Goal: Information Seeking & Learning: Find contact information

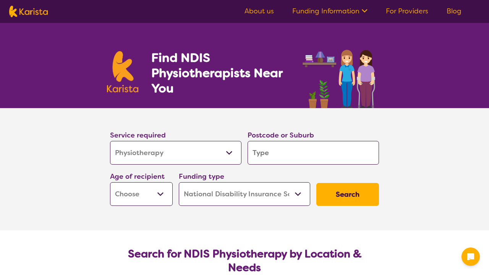
select select "Physiotherapy"
select select "NDIS"
select select "Physiotherapy"
select select "NDIS"
type input "2"
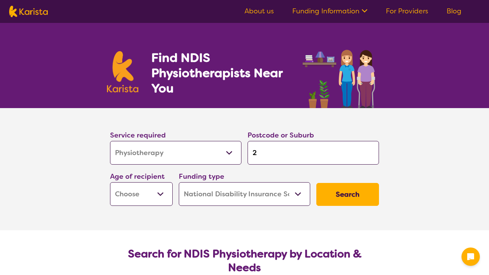
type input "2"
type input "26"
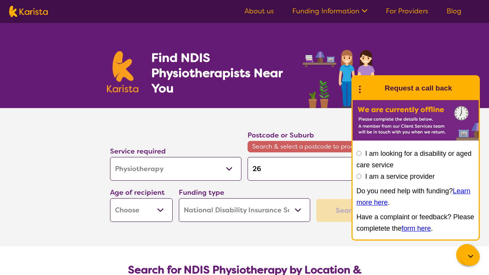
type input "261"
type input "2612"
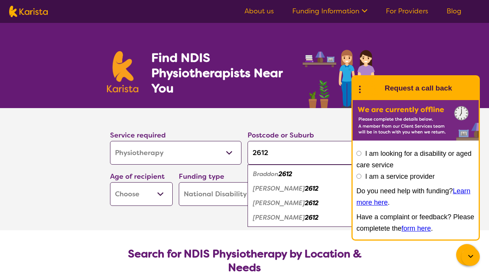
type input "2612"
click at [196, 229] on section "Service required Allied Health Assistant Assessment ([MEDICAL_DATA] or [MEDICAL…" at bounding box center [245, 169] width 306 height 122
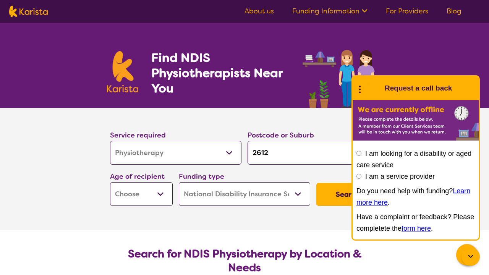
select select "AD"
click at [332, 115] on section "Service required Allied Health Assistant Assessment ([MEDICAL_DATA] or [MEDICAL…" at bounding box center [245, 158] width 294 height 101
click at [357, 91] on icon at bounding box center [360, 89] width 10 height 12
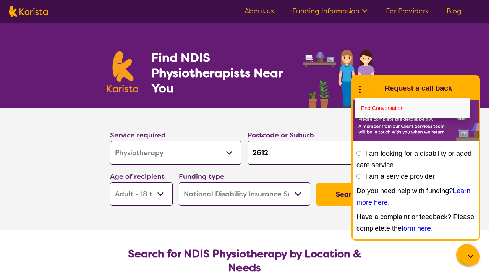
click at [357, 91] on icon at bounding box center [360, 89] width 10 height 12
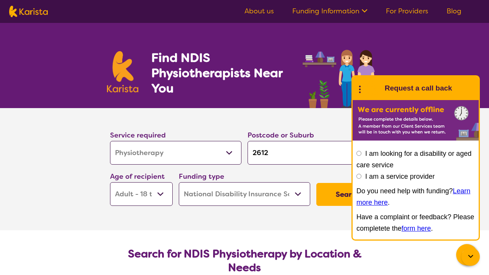
click at [396, 62] on div "Find NDIS Physiotherapists Near You" at bounding box center [244, 65] width 489 height 85
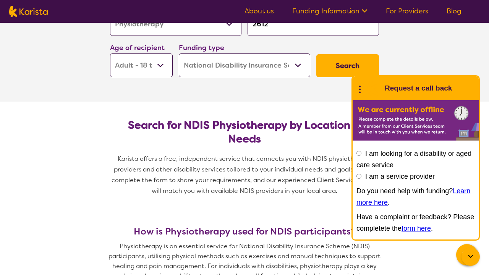
scroll to position [128, 0]
click at [327, 66] on button "Search" at bounding box center [347, 66] width 63 height 23
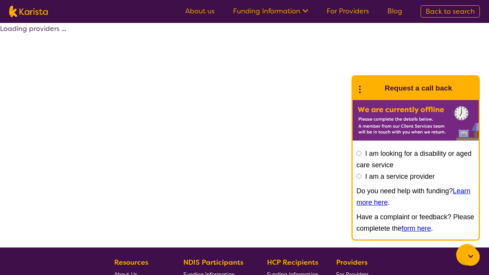
select select "by_score"
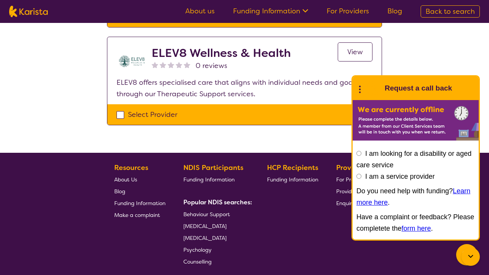
scroll to position [169, 0]
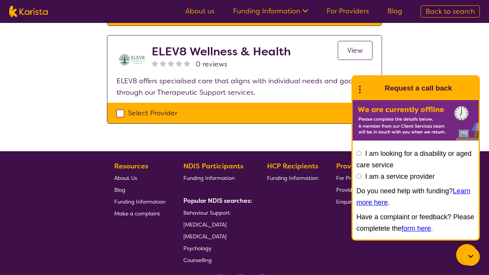
click at [360, 52] on span "View" at bounding box center [355, 50] width 16 height 9
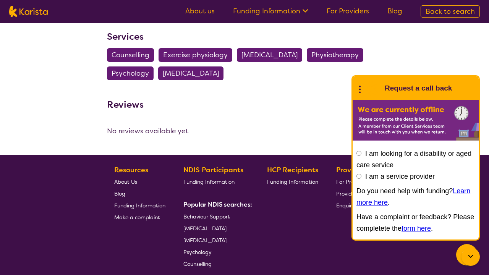
scroll to position [916, 0]
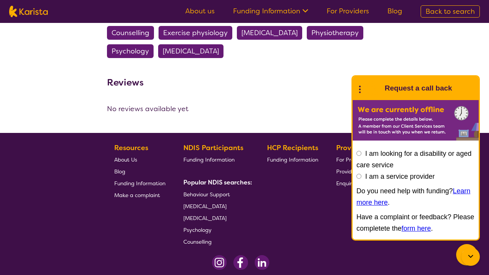
click at [349, 40] on span "Physiotherapy" at bounding box center [334, 33] width 47 height 14
select select "Physiotherapy"
select select "AD"
select select "NDIS"
select select "Physiotherapy"
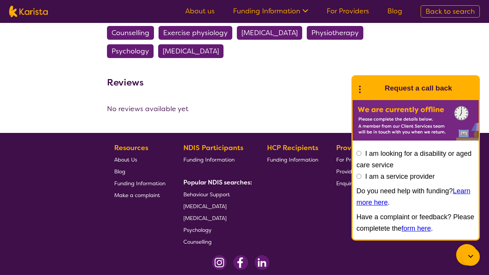
select select "AD"
select select "NDIS"
select select "by_score"
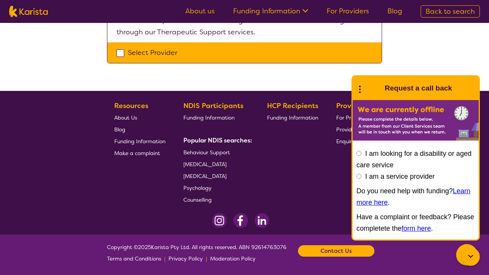
scroll to position [169, 0]
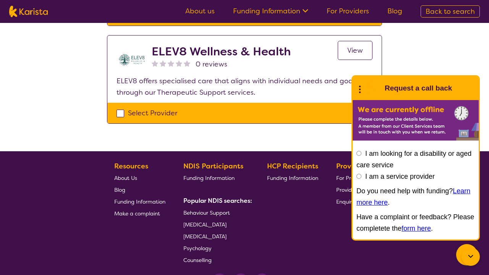
select select "Physiotherapy"
select select "AD"
select select "NDIS"
select select "Physiotherapy"
select select "AD"
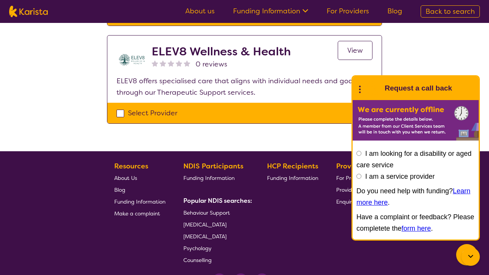
select select "NDIS"
